Goal: Information Seeking & Learning: Learn about a topic

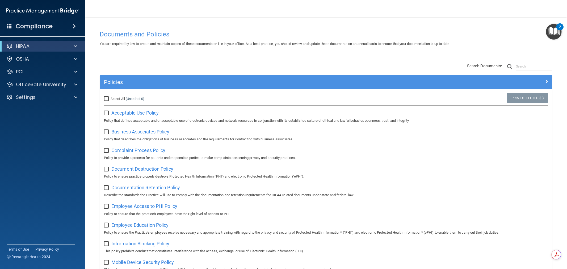
click at [75, 39] on div "HIPAA Documents and Policies Report an Incident Business Associates Emergency P…" at bounding box center [42, 73] width 85 height 68
click at [74, 44] on span at bounding box center [75, 46] width 3 height 6
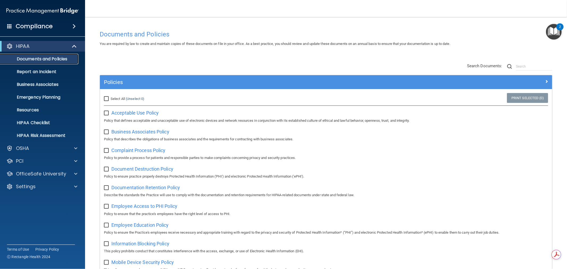
click at [39, 61] on p "Documents and Policies" at bounding box center [39, 58] width 73 height 5
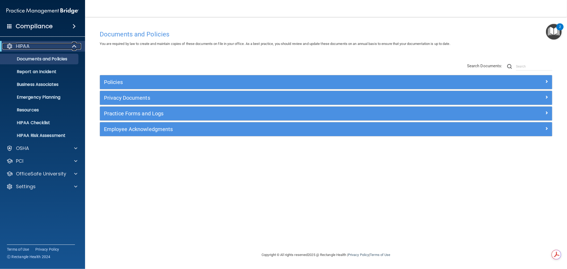
click at [74, 44] on span at bounding box center [75, 46] width 5 height 6
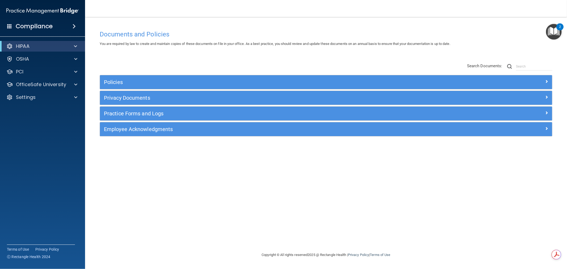
click at [11, 25] on span at bounding box center [9, 26] width 5 height 5
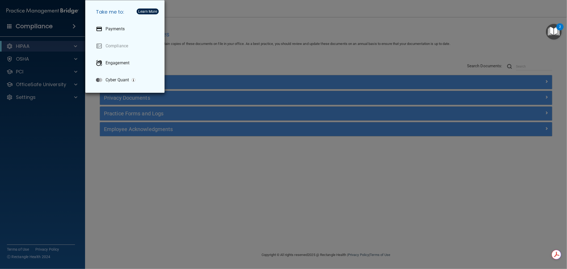
click at [143, 161] on div "Take me to: Payments Compliance Engagement Cyber Quant" at bounding box center [283, 134] width 567 height 269
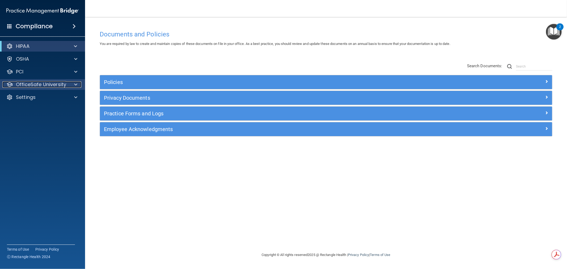
click at [74, 83] on div at bounding box center [74, 84] width 13 height 6
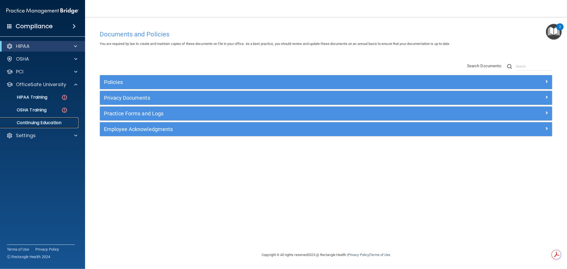
click at [36, 123] on p "Continuing Education" at bounding box center [39, 122] width 73 height 5
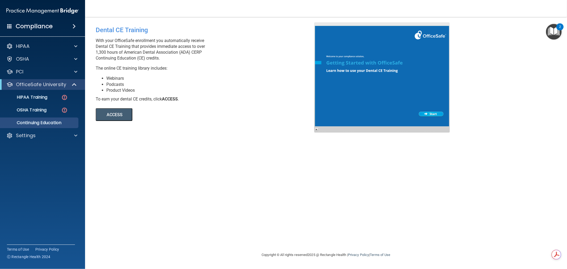
click at [113, 115] on button "ACCESS" at bounding box center [114, 114] width 37 height 13
click at [74, 85] on span at bounding box center [75, 84] width 5 height 6
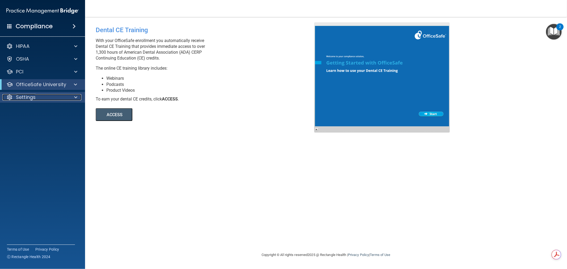
click at [75, 99] on span at bounding box center [75, 97] width 3 height 6
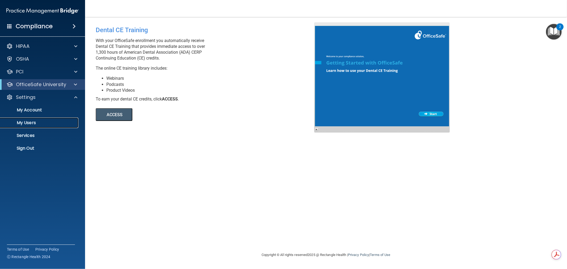
click at [25, 121] on p "My Users" at bounding box center [39, 122] width 73 height 5
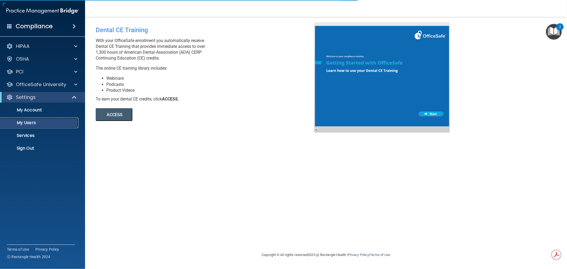
select select "20"
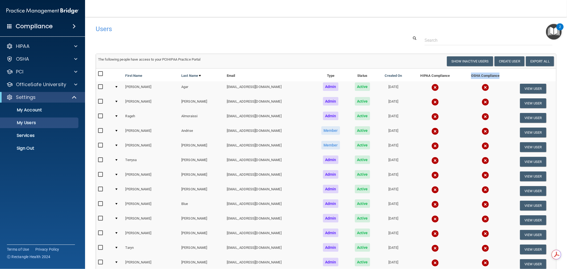
drag, startPoint x: 465, startPoint y: 75, endPoint x: 499, endPoint y: 76, distance: 33.8
click at [499, 76] on th "OSHA Compliance" at bounding box center [485, 75] width 49 height 13
drag, startPoint x: 410, startPoint y: 76, endPoint x: 448, endPoint y: 75, distance: 37.8
click at [448, 75] on th "HIPAA Compliance" at bounding box center [435, 75] width 51 height 13
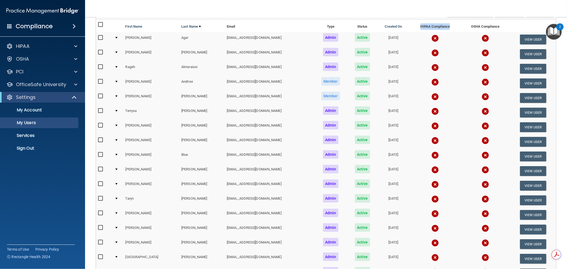
scroll to position [148, 0]
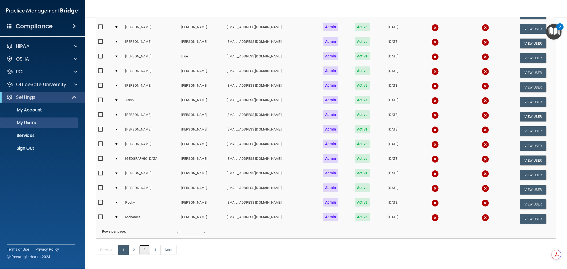
click at [144, 255] on link "3" at bounding box center [144, 250] width 11 height 10
select select "20"
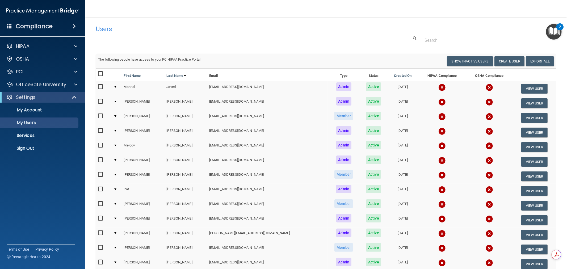
drag, startPoint x: 232, startPoint y: 90, endPoint x: 259, endPoint y: 90, distance: 26.6
click at [259, 90] on tr "Mannal Javed mjaved@rectanglehealth.com Admin Active 08/06/2024 View User" at bounding box center [326, 88] width 460 height 15
click at [77, 87] on span at bounding box center [75, 84] width 3 height 6
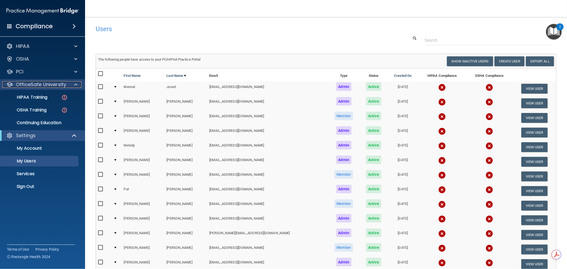
click at [74, 83] on span at bounding box center [75, 84] width 3 height 6
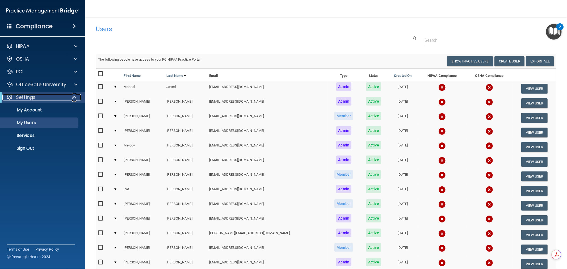
click at [74, 99] on span at bounding box center [75, 97] width 5 height 6
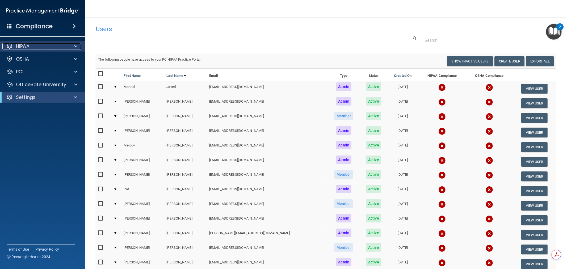
click at [73, 45] on div at bounding box center [74, 46] width 13 height 6
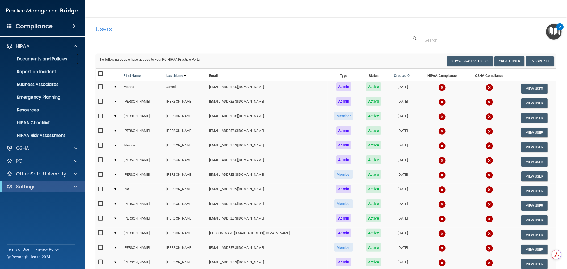
click at [60, 57] on p "Documents and Policies" at bounding box center [39, 58] width 73 height 5
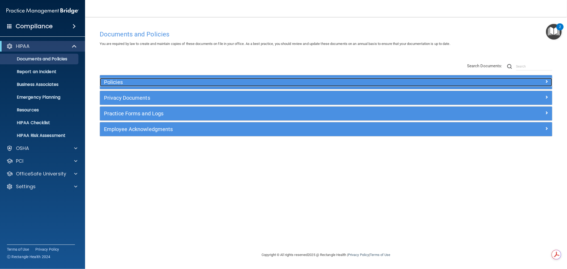
click at [127, 84] on h5 "Policies" at bounding box center [269, 82] width 331 height 6
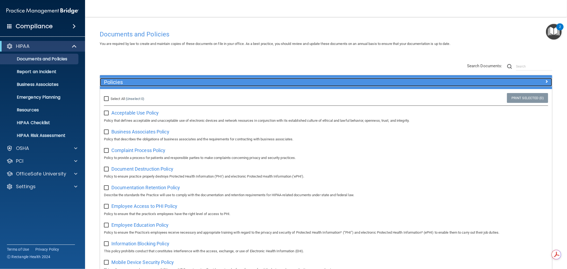
click at [146, 84] on h5 "Policies" at bounding box center [269, 82] width 331 height 6
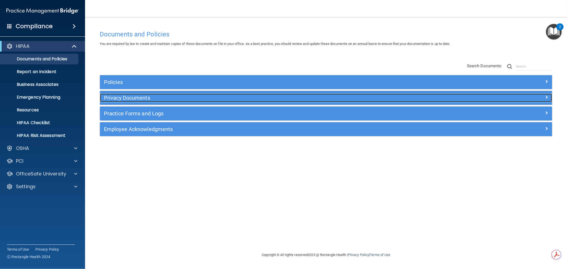
click at [154, 101] on h5 "Privacy Documents" at bounding box center [269, 98] width 331 height 6
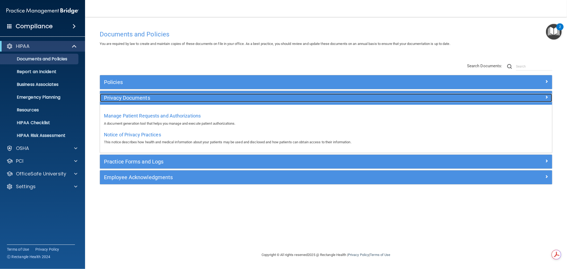
click at [200, 97] on h5 "Privacy Documents" at bounding box center [269, 98] width 331 height 6
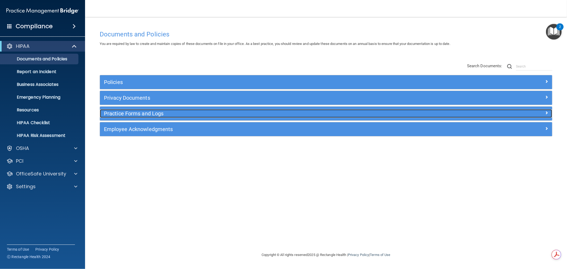
click at [160, 114] on h5 "Practice Forms and Logs" at bounding box center [269, 114] width 331 height 6
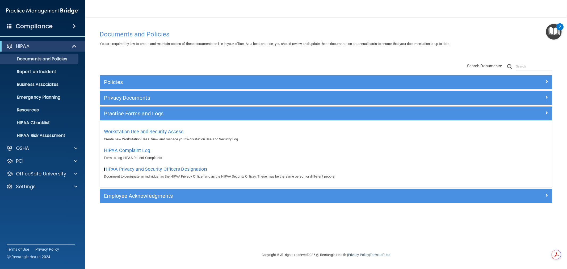
click at [130, 171] on span "HIPAA Privacy and Security Officers Designation" at bounding box center [155, 169] width 103 height 6
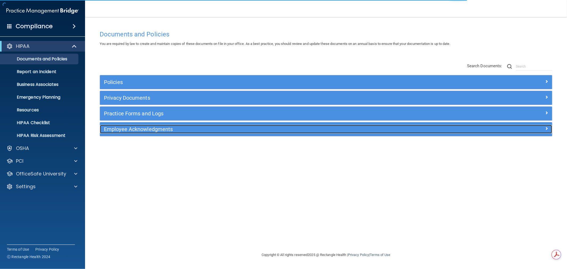
click at [147, 132] on div "Employee Acknowledgments" at bounding box center [269, 129] width 339 height 9
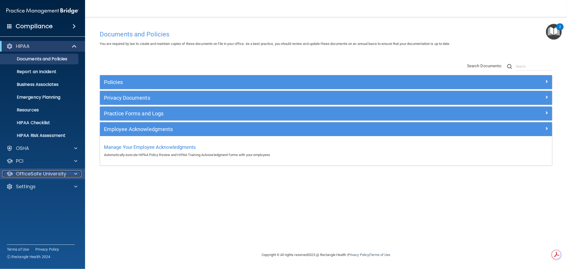
click at [78, 171] on div at bounding box center [74, 174] width 13 height 6
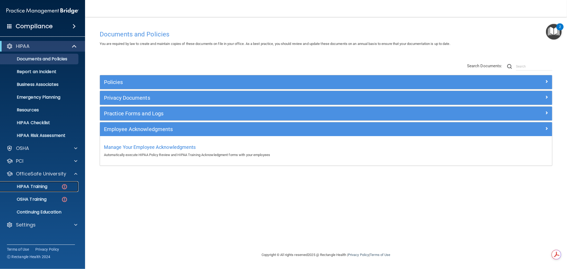
click at [36, 186] on p "HIPAA Training" at bounding box center [25, 186] width 44 height 5
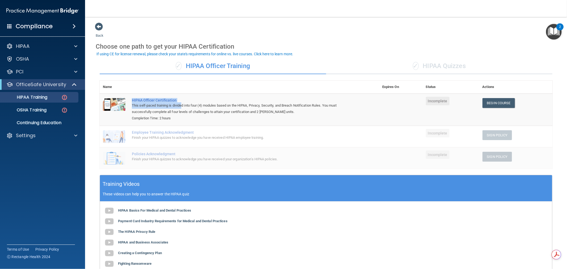
drag, startPoint x: 182, startPoint y: 103, endPoint x: 131, endPoint y: 100, distance: 50.4
click at [131, 100] on td "HIPAA Officer Certification This self-paced training is divided into four (4) m…" at bounding box center [254, 110] width 251 height 32
click at [204, 92] on th at bounding box center [254, 87] width 251 height 13
drag, startPoint x: 184, startPoint y: 97, endPoint x: 131, endPoint y: 100, distance: 52.2
click at [131, 100] on td "HIPAA Officer Certification This self-paced training is divided into four (4) m…" at bounding box center [254, 110] width 251 height 32
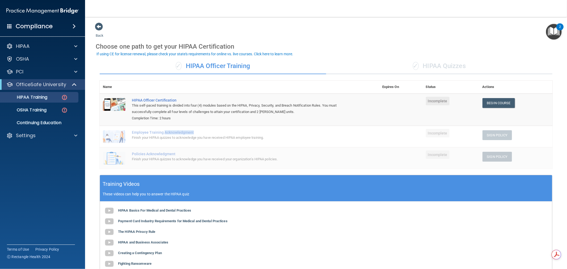
drag, startPoint x: 163, startPoint y: 132, endPoint x: 200, endPoint y: 134, distance: 36.5
click at [200, 134] on div "Employee Training Acknowledgment" at bounding box center [242, 132] width 221 height 4
drag, startPoint x: 147, startPoint y: 153, endPoint x: 181, endPoint y: 152, distance: 34.1
click at [181, 152] on div "Policies Acknowledgment" at bounding box center [242, 154] width 221 height 4
drag, startPoint x: 259, startPoint y: 64, endPoint x: 188, endPoint y: 69, distance: 71.2
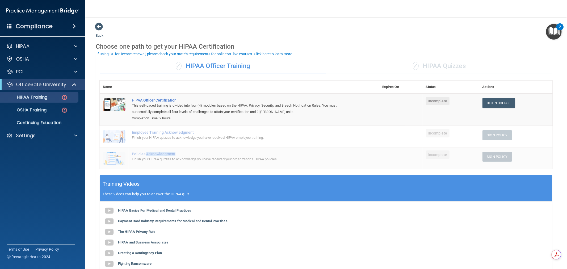
click at [188, 69] on div "✓ HIPAA Officer Training" at bounding box center [213, 66] width 227 height 16
click at [464, 68] on div "✓ HIPAA Quizzes" at bounding box center [439, 66] width 227 height 16
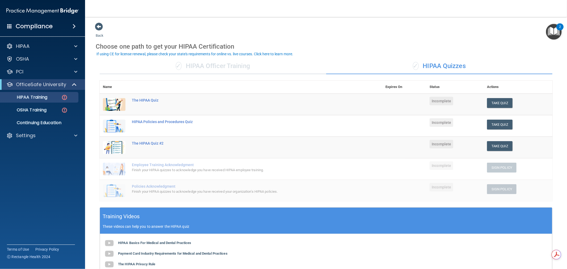
drag, startPoint x: 466, startPoint y: 67, endPoint x: 423, endPoint y: 68, distance: 42.6
click at [423, 68] on div "✓ HIPAA Quizzes" at bounding box center [439, 66] width 227 height 16
click at [219, 68] on div "✓ HIPAA Officer Training" at bounding box center [213, 66] width 227 height 16
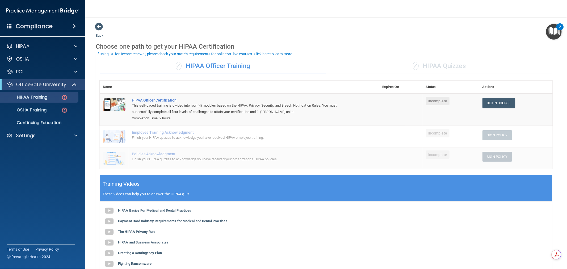
click at [422, 68] on div "✓ HIPAA Quizzes" at bounding box center [439, 66] width 227 height 16
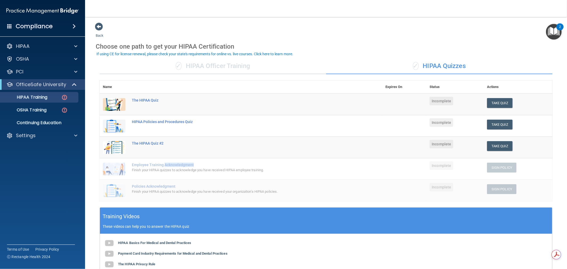
drag, startPoint x: 164, startPoint y: 164, endPoint x: 214, endPoint y: 164, distance: 50.0
click at [214, 164] on div "Employee Training Acknowledgment" at bounding box center [244, 165] width 224 height 4
drag, startPoint x: 163, startPoint y: 186, endPoint x: 185, endPoint y: 187, distance: 21.8
click at [185, 187] on div "Policies Acknowledgment" at bounding box center [244, 186] width 224 height 4
click at [73, 44] on div at bounding box center [74, 46] width 13 height 6
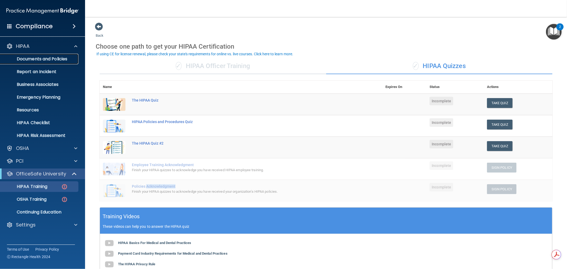
click at [43, 56] on link "Documents and Policies" at bounding box center [37, 59] width 84 height 11
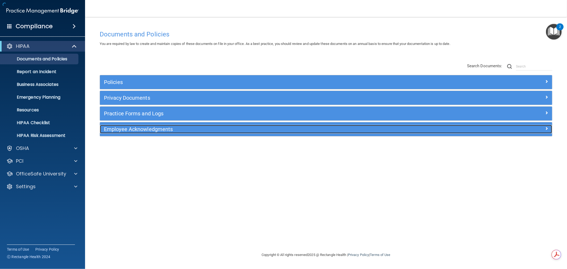
click at [119, 128] on h5 "Employee Acknowledgments" at bounding box center [269, 129] width 331 height 6
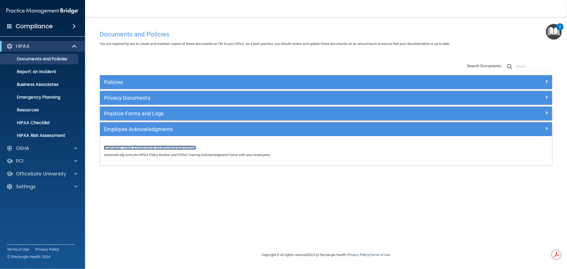
click at [167, 148] on span "Manage Your Employee Acknowledgments" at bounding box center [150, 147] width 92 height 6
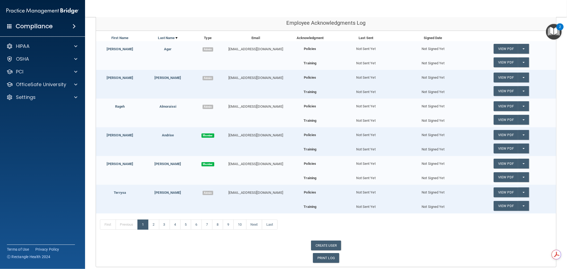
scroll to position [26, 0]
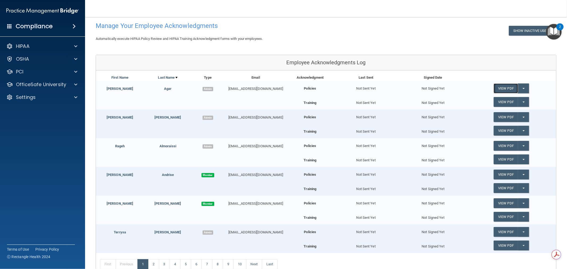
click at [504, 89] on link "View PDF" at bounding box center [506, 89] width 24 height 10
click at [501, 101] on link "View PDF" at bounding box center [506, 102] width 24 height 10
click at [75, 48] on span at bounding box center [75, 46] width 3 height 6
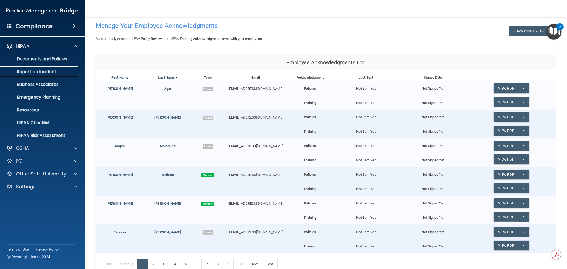
click at [48, 70] on p "Report an Incident" at bounding box center [39, 71] width 73 height 5
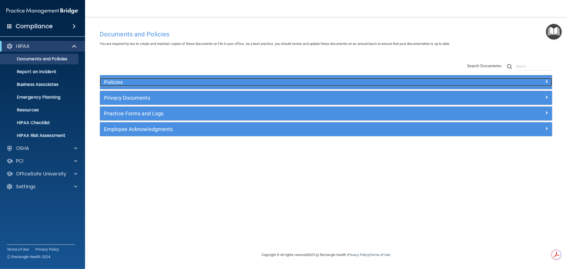
click at [147, 79] on div "Policies" at bounding box center [269, 82] width 339 height 9
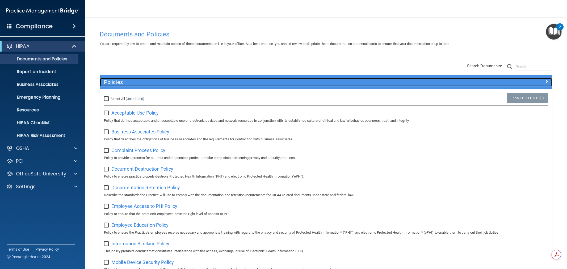
click at [147, 79] on h5 "Policies" at bounding box center [269, 82] width 331 height 6
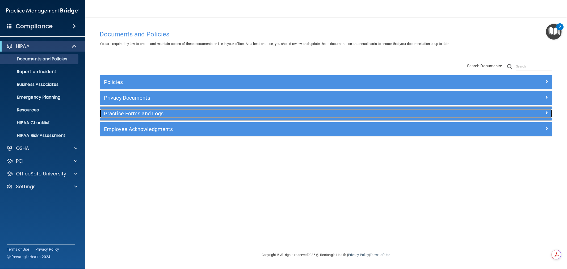
click at [135, 110] on div "Practice Forms and Logs" at bounding box center [269, 113] width 339 height 9
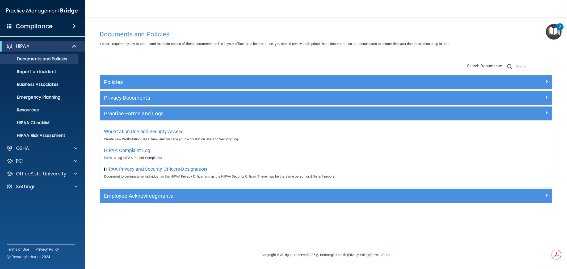
click at [142, 170] on span "HIPAA Privacy and Security Officers Designation" at bounding box center [155, 169] width 103 height 6
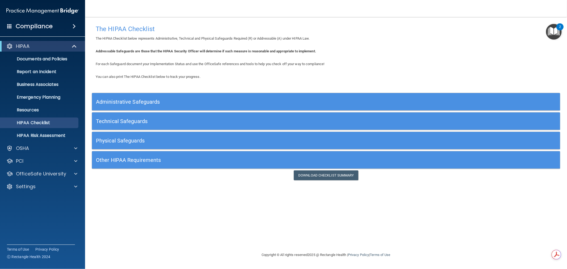
click at [152, 100] on h5 "Administrative Safeguards" at bounding box center [267, 102] width 343 height 6
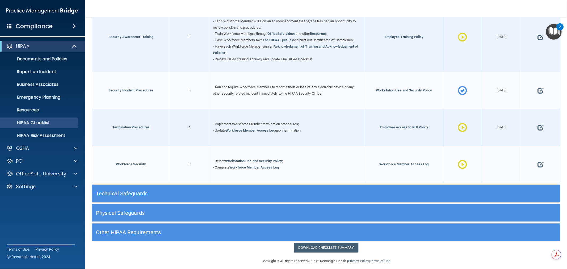
scroll to position [542, 0]
click at [135, 190] on h5 "Technical Safeguards" at bounding box center [267, 193] width 343 height 6
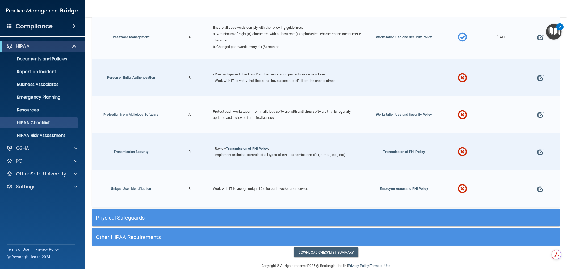
scroll to position [1051, 0]
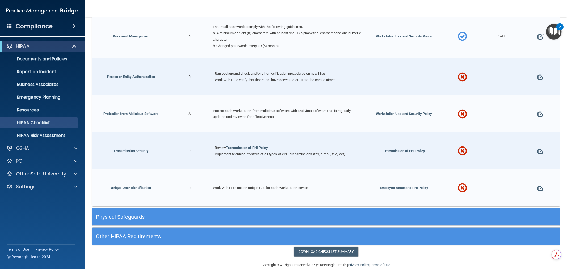
click at [144, 214] on h5 "Physical Safeguards" at bounding box center [267, 217] width 343 height 6
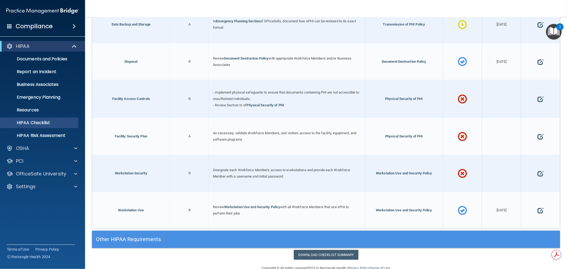
scroll to position [1334, 0]
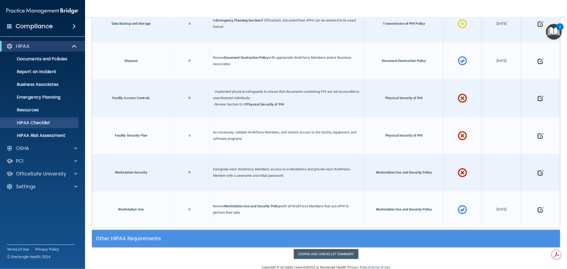
click at [142, 236] on h5 "Other HIPAA Requirements" at bounding box center [267, 239] width 343 height 6
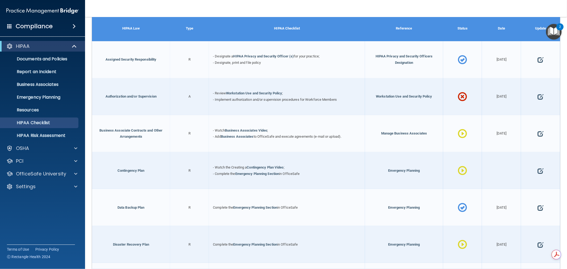
scroll to position [0, 0]
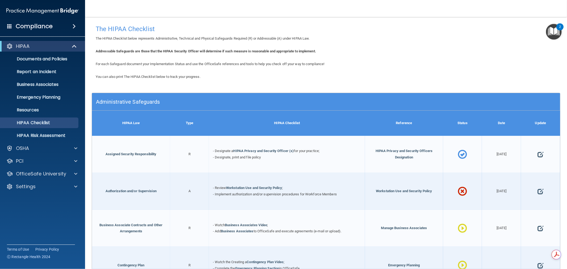
click at [140, 97] on div "Administrative Safeguards" at bounding box center [267, 102] width 351 height 12
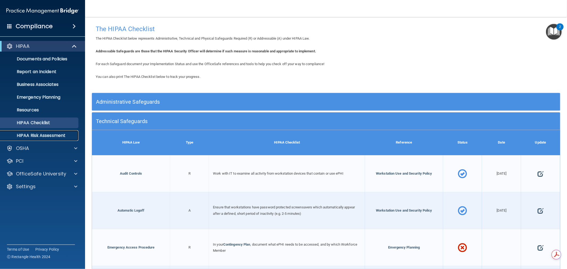
click at [49, 131] on link "HIPAA Risk Assessment" at bounding box center [37, 135] width 84 height 11
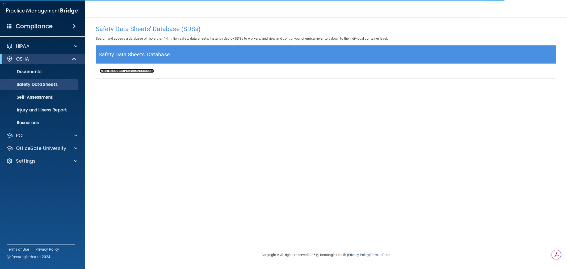
click at [112, 71] on b "Click to access your SDS database" at bounding box center [127, 71] width 54 height 4
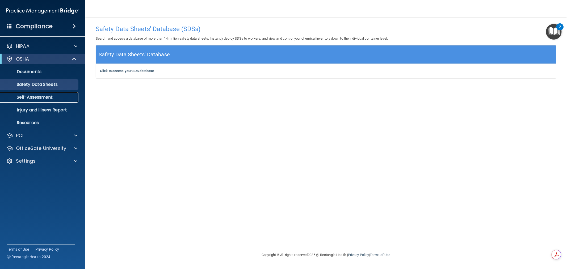
click at [38, 97] on p "Self-Assessment" at bounding box center [39, 97] width 73 height 5
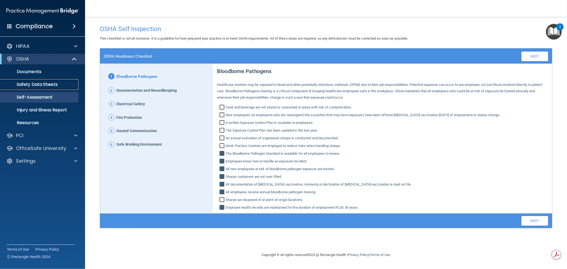
click at [35, 85] on p "Safety Data Sheets" at bounding box center [39, 84] width 73 height 5
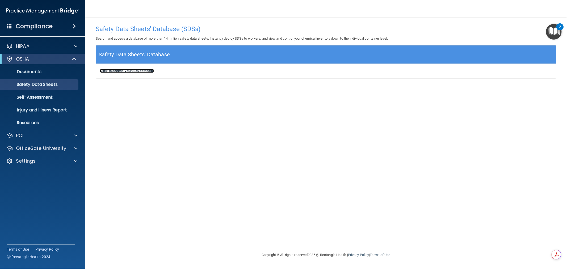
click at [131, 70] on b "Click to access your SDS database" at bounding box center [127, 71] width 54 height 4
click at [45, 110] on p "Injury and Illness Report" at bounding box center [39, 109] width 73 height 5
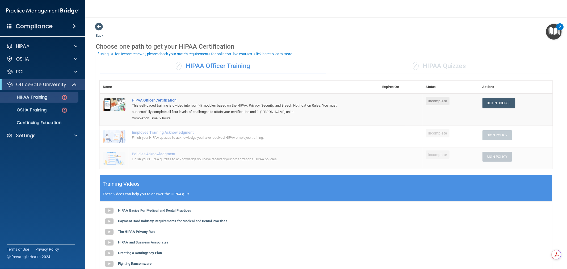
click at [446, 61] on div "✓ HIPAA Quizzes" at bounding box center [439, 66] width 227 height 16
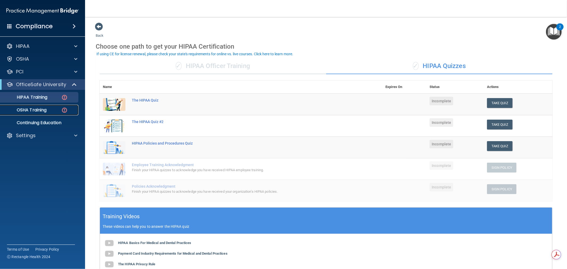
click at [29, 113] on link "OSHA Training" at bounding box center [37, 110] width 84 height 11
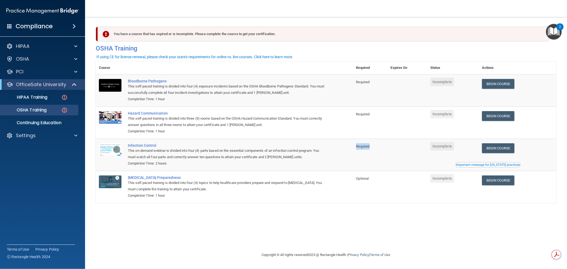
drag, startPoint x: 358, startPoint y: 145, endPoint x: 383, endPoint y: 145, distance: 25.3
click at [383, 145] on td "Required" at bounding box center [370, 155] width 35 height 32
drag, startPoint x: 358, startPoint y: 113, endPoint x: 386, endPoint y: 112, distance: 27.7
click at [385, 112] on td "Required" at bounding box center [370, 123] width 35 height 32
drag, startPoint x: 358, startPoint y: 83, endPoint x: 385, endPoint y: 83, distance: 26.3
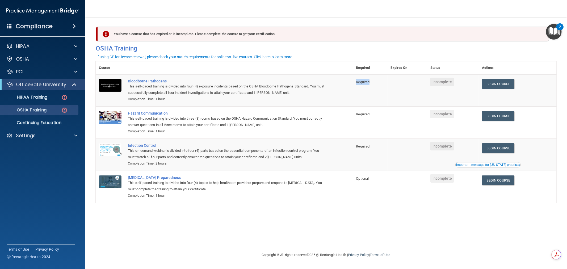
click at [385, 83] on td "Required" at bounding box center [370, 90] width 35 height 32
drag, startPoint x: 257, startPoint y: 91, endPoint x: 280, endPoint y: 93, distance: 23.5
click at [280, 93] on div "This self-paced training is divided into four (4) exposure incidents based on t…" at bounding box center [227, 89] width 199 height 13
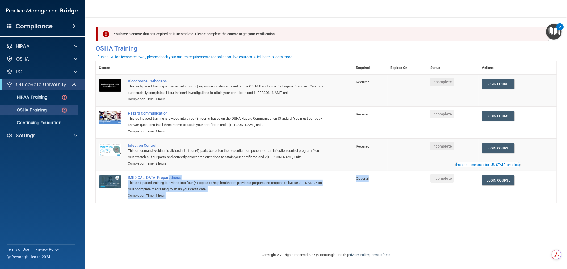
drag, startPoint x: 373, startPoint y: 177, endPoint x: 352, endPoint y: 178, distance: 21.1
click at [352, 178] on tr "[MEDICAL_DATA] Preparedness This self-paced training is divided into four (4) t…" at bounding box center [326, 187] width 461 height 32
click at [356, 192] on td "Optional" at bounding box center [370, 187] width 35 height 32
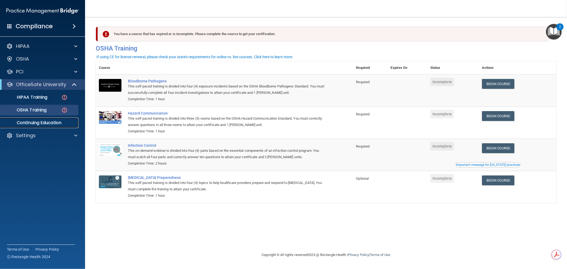
click at [60, 123] on p "Continuing Education" at bounding box center [39, 122] width 73 height 5
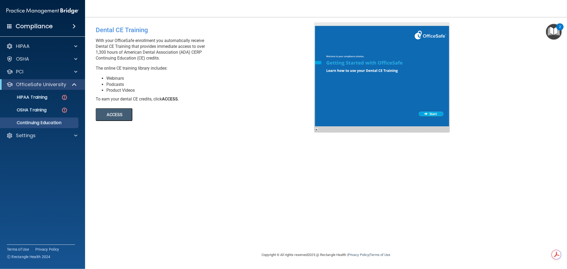
click at [120, 112] on button "ACCESS" at bounding box center [114, 114] width 37 height 13
click at [39, 108] on p "OSHA Training" at bounding box center [24, 109] width 43 height 5
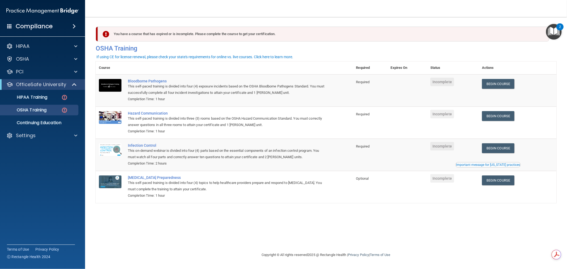
drag, startPoint x: 179, startPoint y: 17, endPoint x: 166, endPoint y: 19, distance: 13.2
click at [168, 18] on main "You have a course that has expired or is incomplete. Please complete the course…" at bounding box center [326, 143] width 482 height 252
drag, startPoint x: 164, startPoint y: 19, endPoint x: 151, endPoint y: 16, distance: 13.3
click at [151, 16] on nav "Toggle navigation [PERSON_NAME] [EMAIL_ADDRESS][DOMAIN_NAME] Manage My Enterpri…" at bounding box center [326, 8] width 482 height 17
drag, startPoint x: 148, startPoint y: 17, endPoint x: 148, endPoint y: 39, distance: 22.1
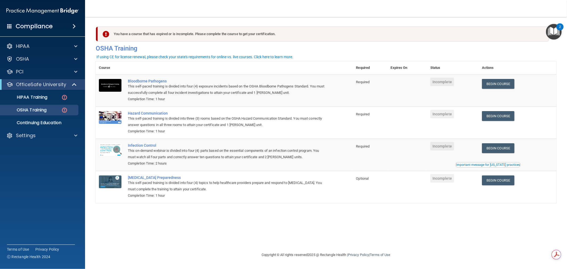
click at [143, 17] on main "You have a course that has expired or is incomplete. Please complete the course…" at bounding box center [326, 143] width 482 height 252
click at [11, 26] on span at bounding box center [9, 26] width 5 height 5
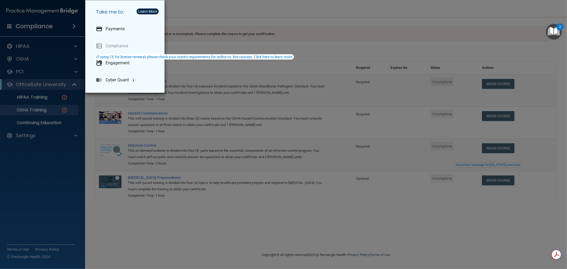
click at [12, 27] on div "Take me to: Payments Compliance Engagement Cyber Quant" at bounding box center [283, 134] width 567 height 269
